Goal: Navigation & Orientation: Find specific page/section

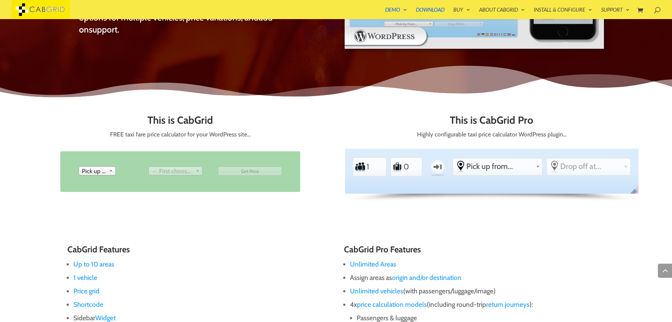
click at [107, 173] on link "Pick up from" at bounding box center [97, 170] width 37 height 9
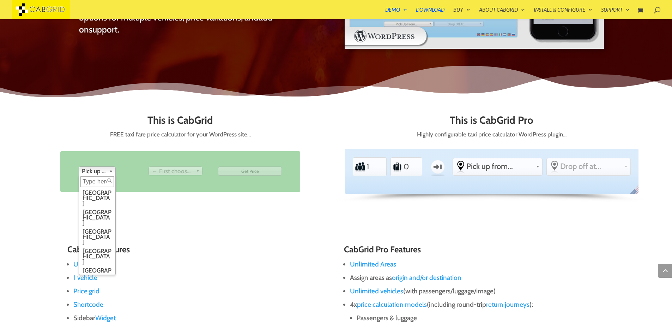
drag, startPoint x: 173, startPoint y: 217, endPoint x: 216, endPoint y: 80, distance: 143.0
click at [174, 217] on div "This is CabGrid FREE taxi fare price calculator for your WordPress site… From P…" at bounding box center [336, 162] width 605 height 122
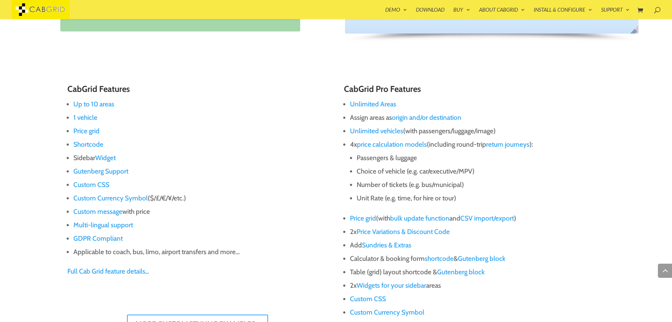
scroll to position [464, 0]
